Goal: Task Accomplishment & Management: Manage account settings

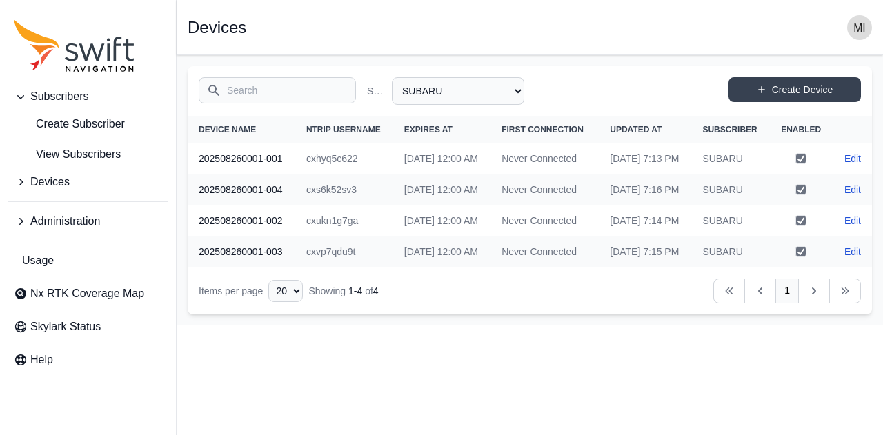
select select "88de7cc2-bb1a-4752-a0e2-c3de54cae152"
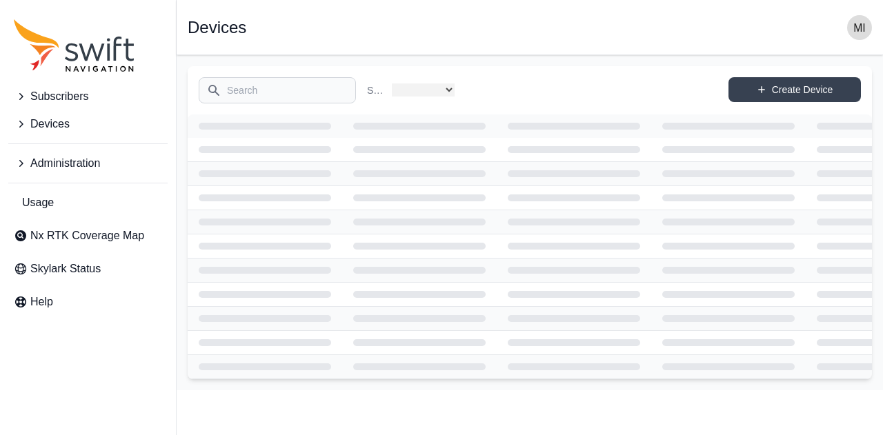
select select "88de7cc2-bb1a-4752-a0e2-c3de54cae152"
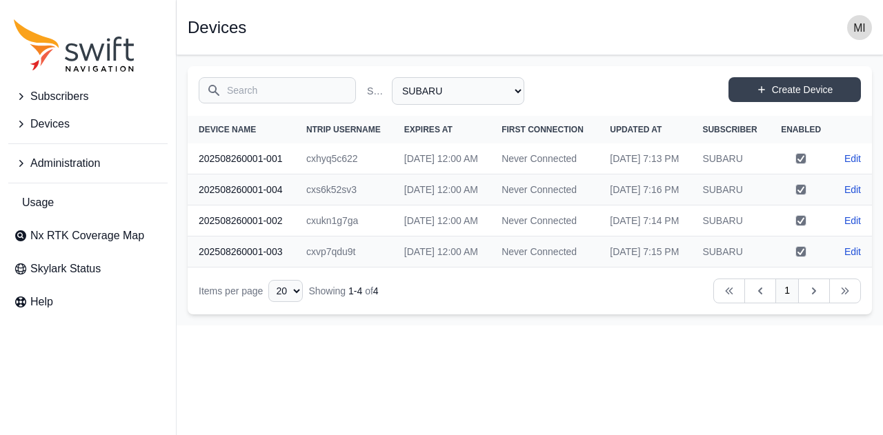
click at [240, 139] on th "Device Name" at bounding box center [242, 130] width 108 height 28
drag, startPoint x: 263, startPoint y: 177, endPoint x: 192, endPoint y: 187, distance: 72.4
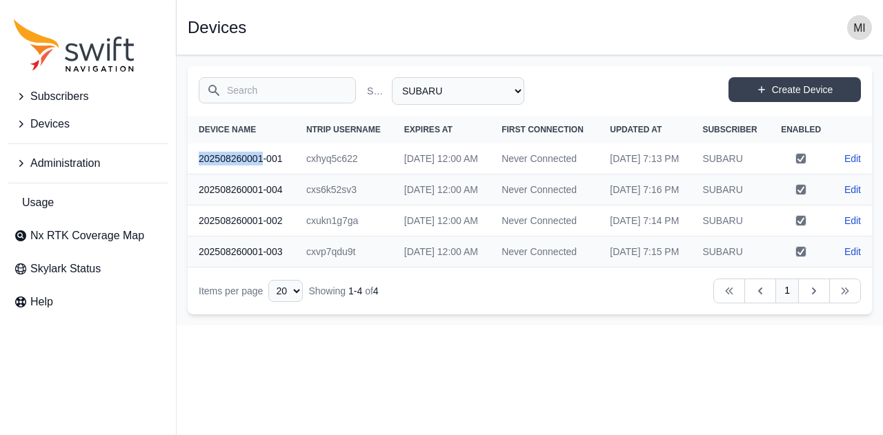
click at [192, 174] on th "202508260001-001" at bounding box center [242, 158] width 108 height 31
click at [254, 95] on input "202508260001" at bounding box center [277, 90] width 157 height 26
drag, startPoint x: 215, startPoint y: 174, endPoint x: 254, endPoint y: 95, distance: 87.6
click at [254, 95] on input "202508260001" at bounding box center [277, 90] width 157 height 26
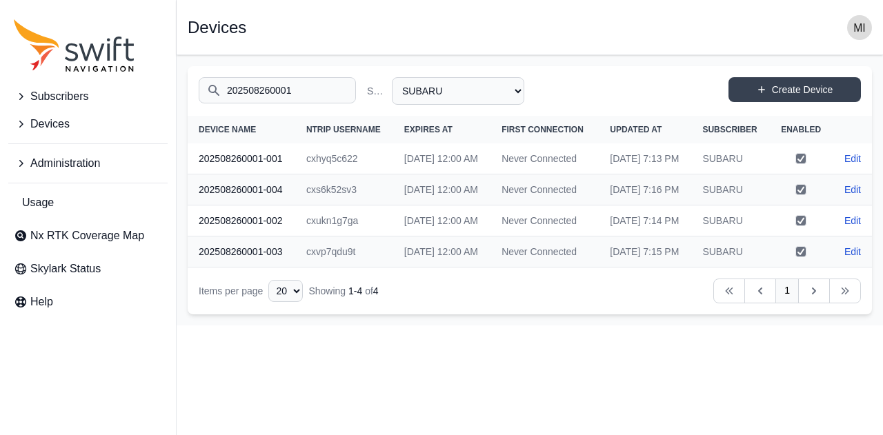
type input "202508260001"
click at [313, 96] on input "202508260001" at bounding box center [277, 90] width 157 height 26
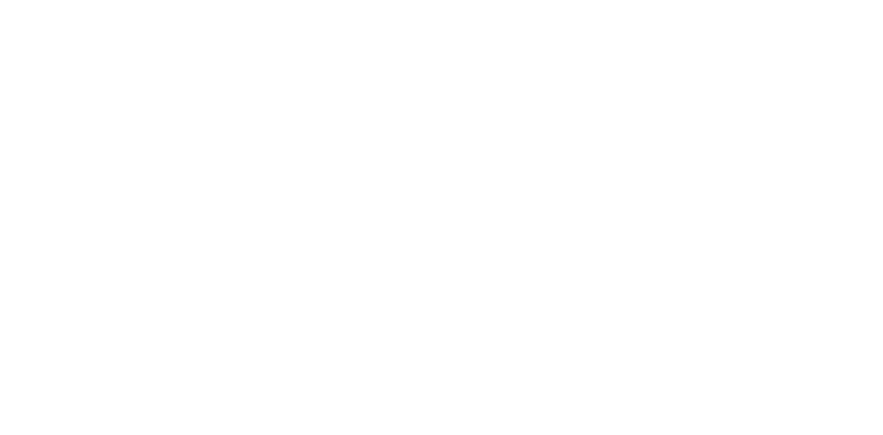
select select
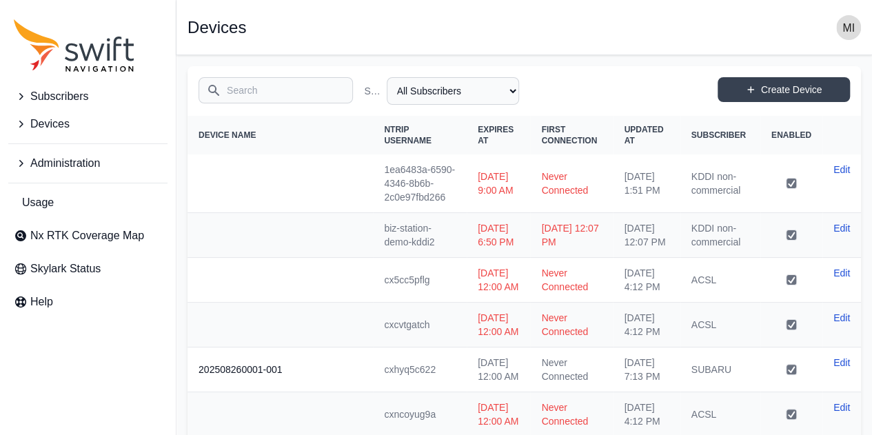
click at [83, 94] on span "Subscribers" at bounding box center [59, 96] width 58 height 17
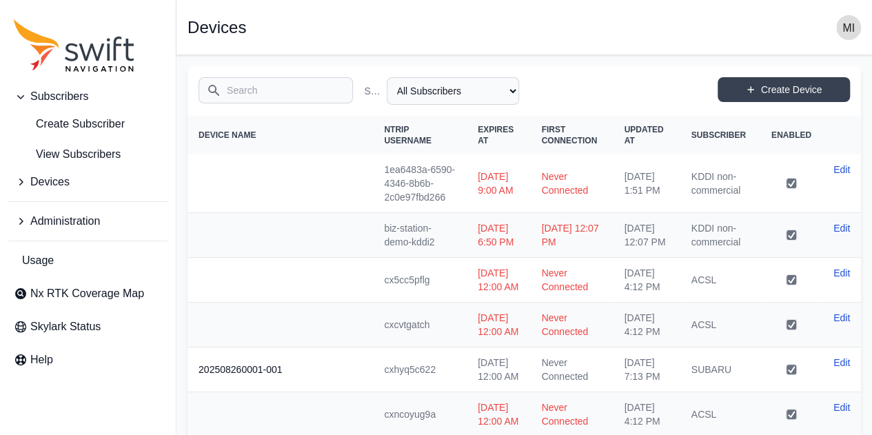
click at [366, 91] on label "Subscriber Name" at bounding box center [372, 91] width 17 height 14
click at [387, 91] on select "All Subscribers ACSL Active Retech Customer Evaluation KDDI non-commercial SUBA…" at bounding box center [453, 91] width 132 height 28
click at [447, 88] on select "All Subscribers ACSL Active Retech Customer Evaluation KDDI non-commercial SUBA…" at bounding box center [453, 91] width 132 height 28
click at [78, 101] on span "Subscribers" at bounding box center [59, 96] width 58 height 17
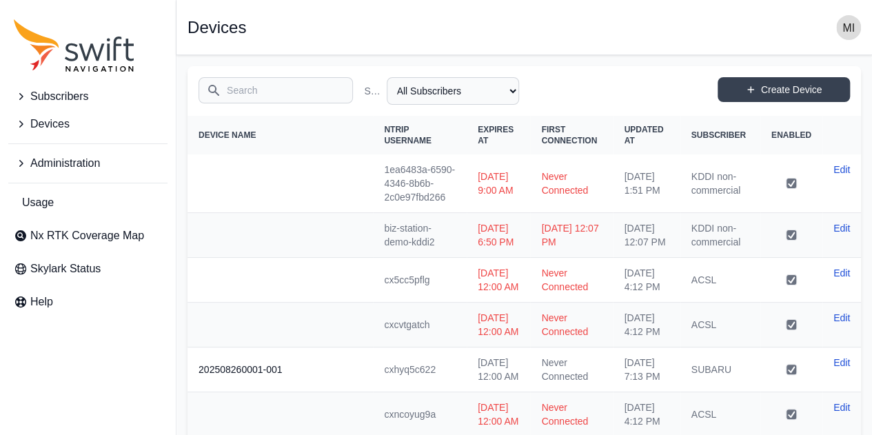
click at [83, 106] on button "Subscribers" at bounding box center [87, 97] width 159 height 28
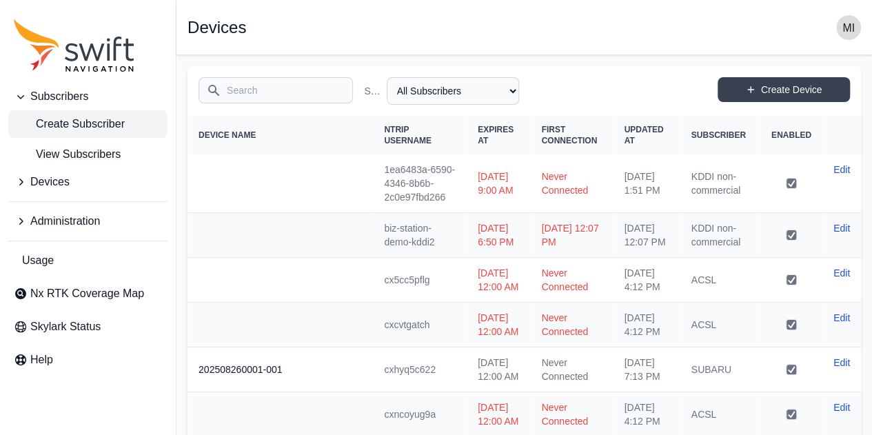
click at [79, 135] on link "Create Subscriber" at bounding box center [87, 124] width 159 height 28
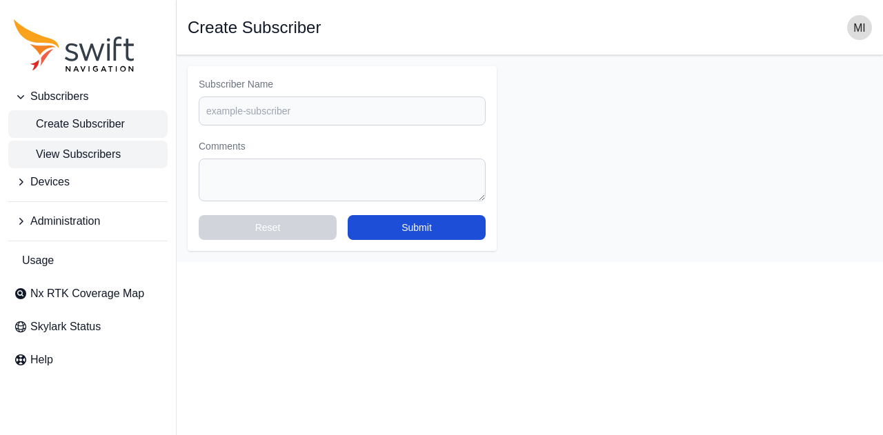
click at [84, 147] on span "View Subscribers" at bounding box center [67, 154] width 107 height 17
